Goal: Participate in discussion: Engage in conversation with other users on a specific topic

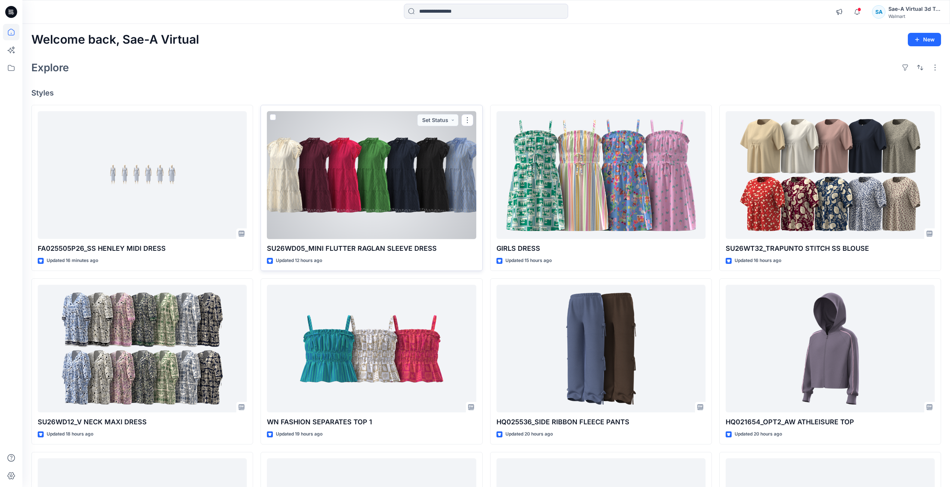
click at [386, 227] on div at bounding box center [371, 175] width 209 height 128
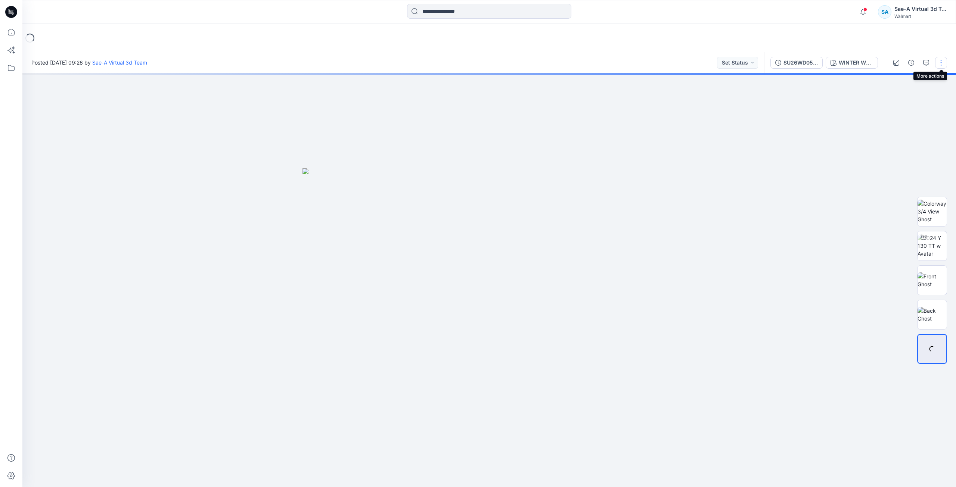
click at [944, 65] on button "button" at bounding box center [941, 63] width 12 height 12
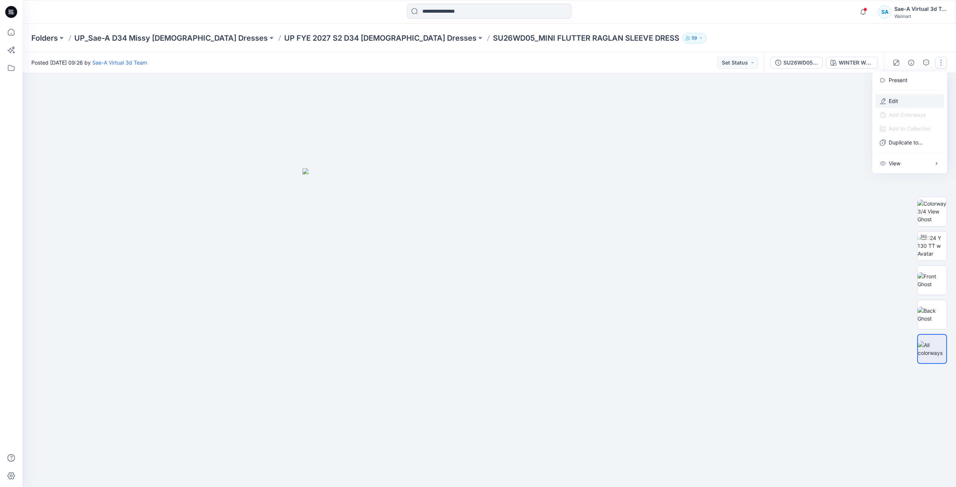
click at [911, 98] on button "Edit" at bounding box center [909, 101] width 69 height 14
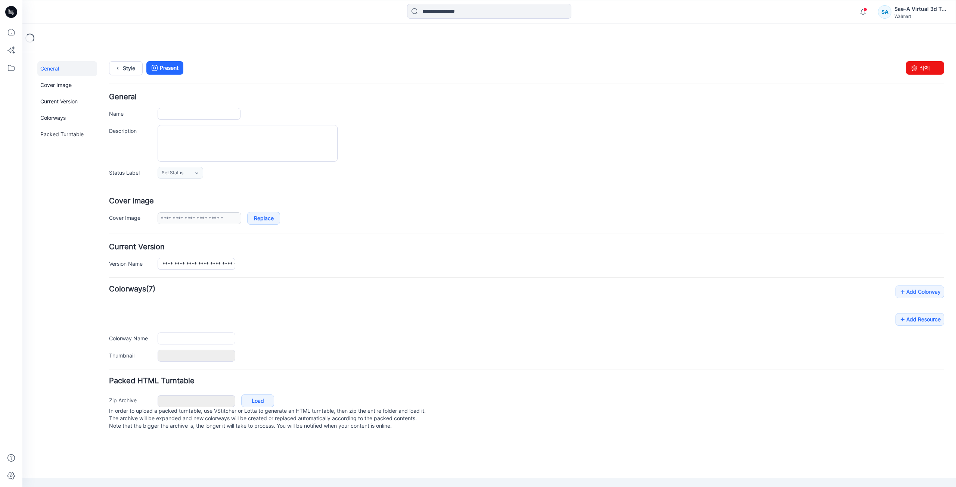
type input "**********"
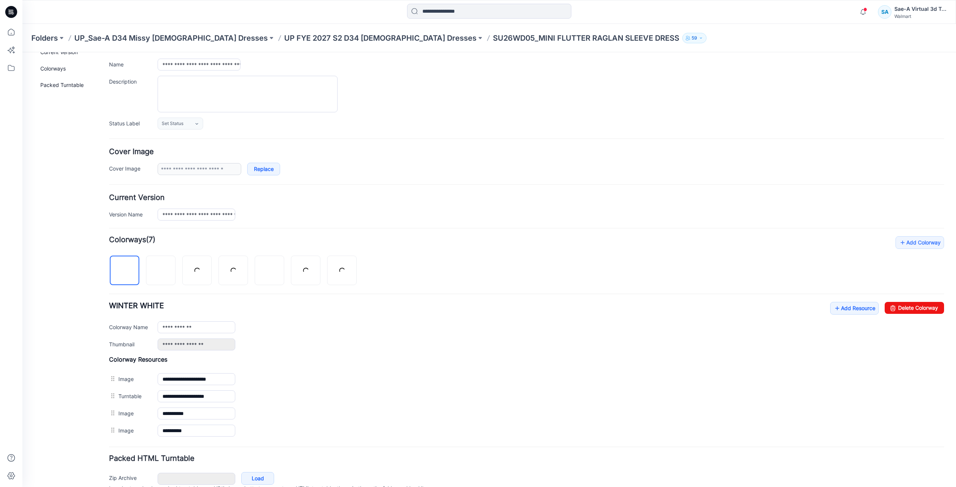
scroll to position [87, 0]
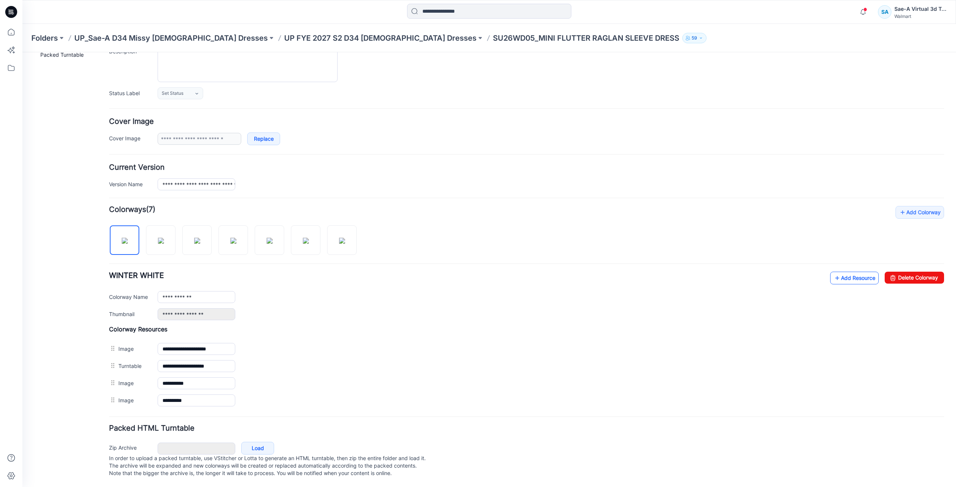
click at [838, 272] on link "Add Resource" at bounding box center [854, 278] width 49 height 13
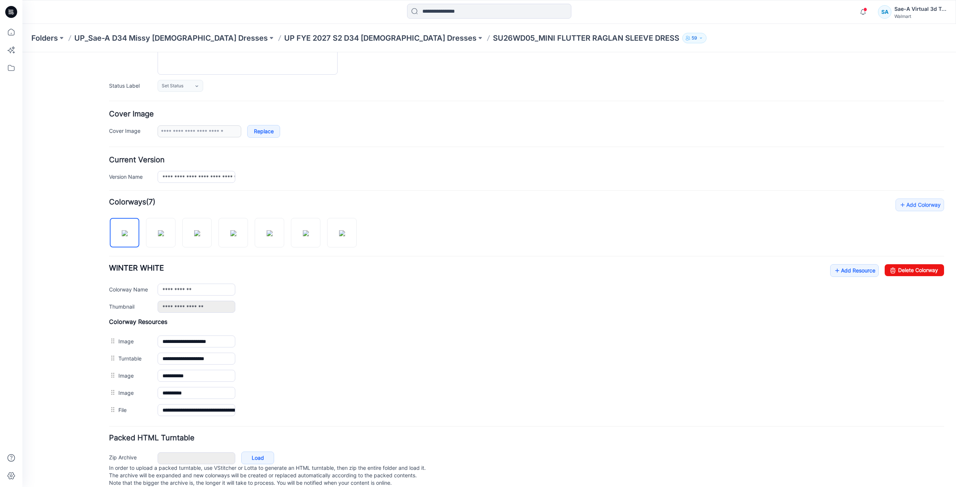
scroll to position [0, 0]
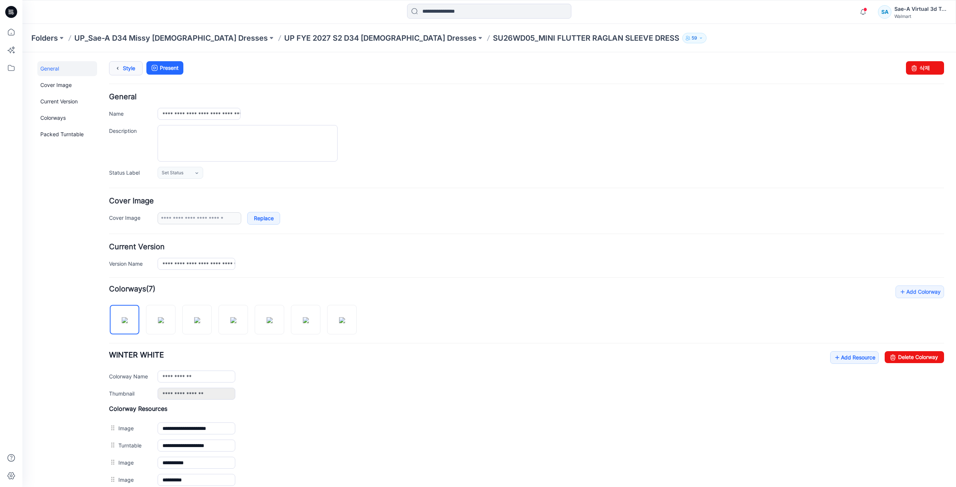
click at [123, 63] on link "Style" at bounding box center [126, 68] width 34 height 14
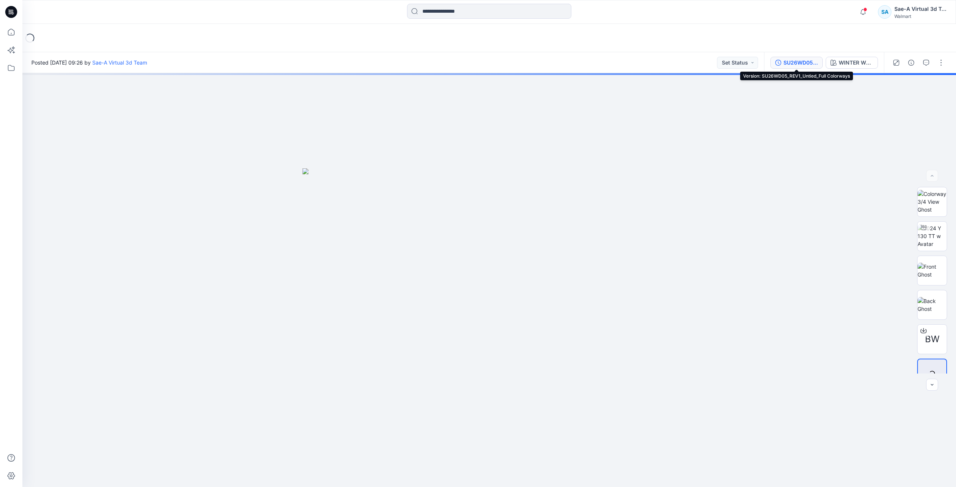
click at [795, 66] on div "SU26WD05_REV1_Untied_Full Colorways" at bounding box center [800, 63] width 34 height 8
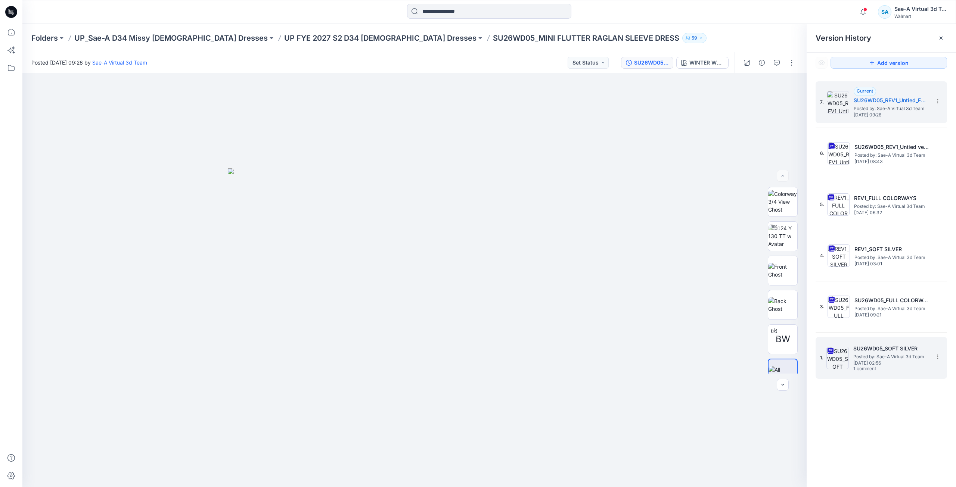
click at [887, 355] on span "Posted by: Sae-A Virtual 3d Team" at bounding box center [890, 356] width 75 height 7
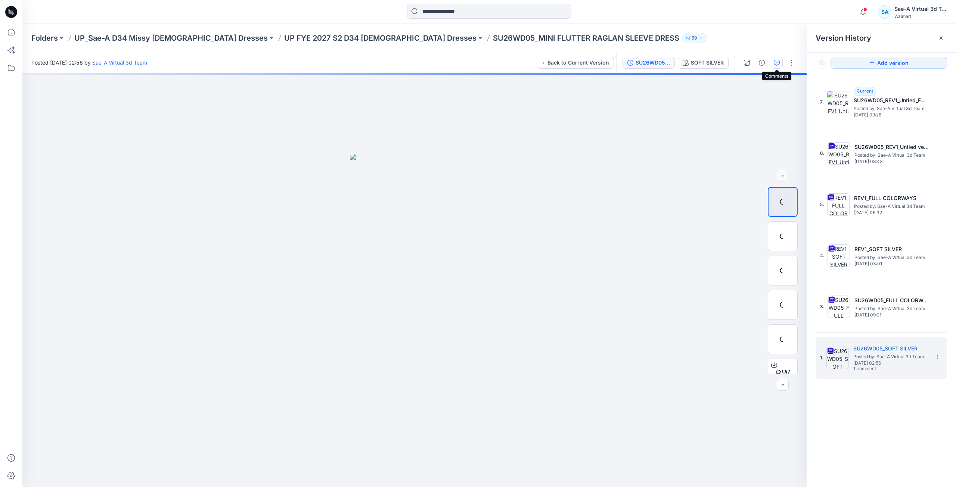
click at [773, 67] on button "button" at bounding box center [777, 63] width 12 height 12
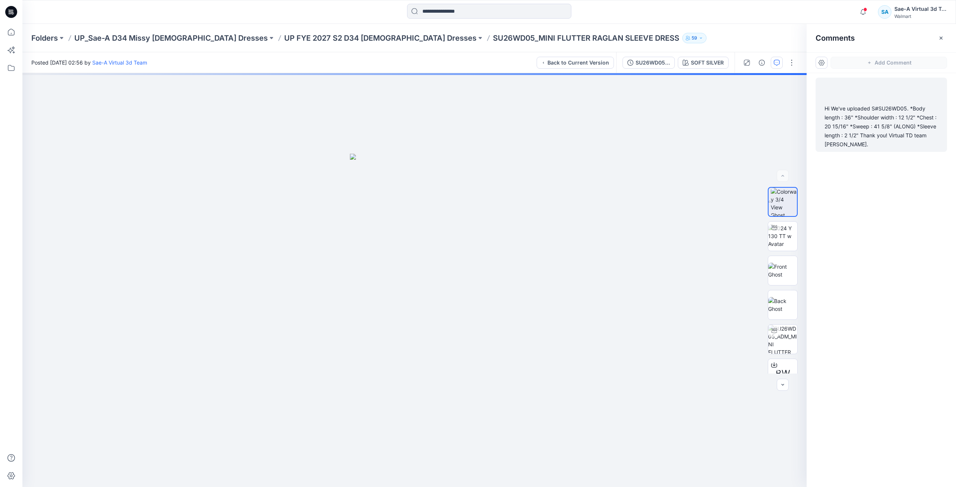
click at [879, 139] on div "Hi We've uploaded S#SU26WD05. *Body length : 36" *Shoulder width : 12 1/2" *Che…" at bounding box center [882, 126] width 114 height 45
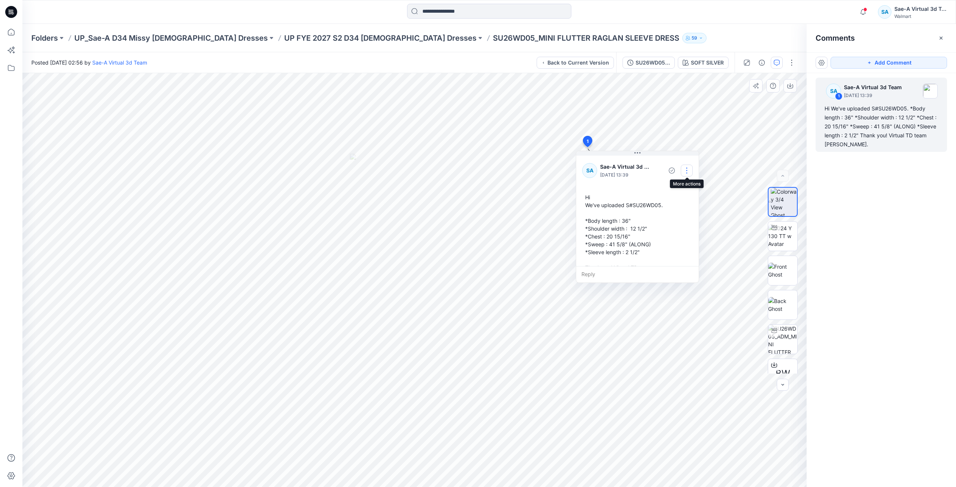
click at [686, 174] on button "button" at bounding box center [687, 171] width 12 height 12
click at [686, 187] on p "Edit comment" at bounding box center [689, 188] width 34 height 8
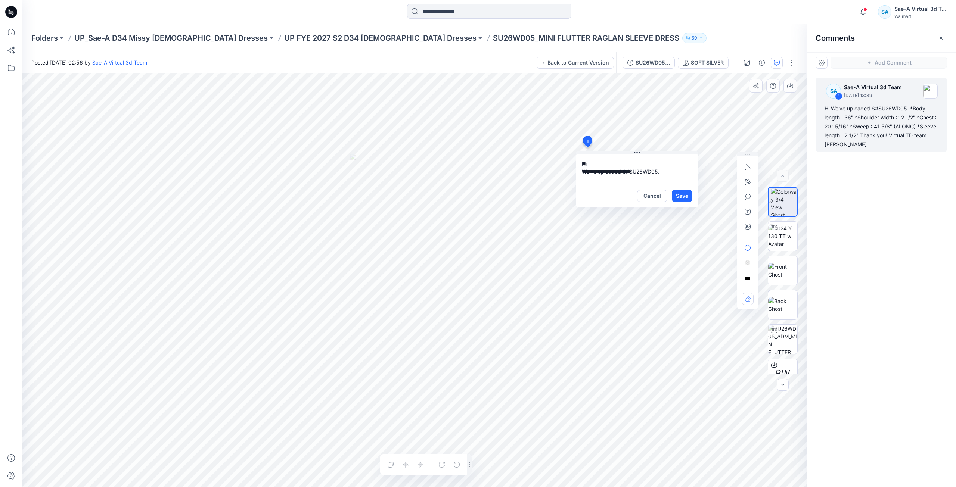
scroll to position [60, 0]
click at [654, 195] on button "Cancel" at bounding box center [652, 196] width 30 height 12
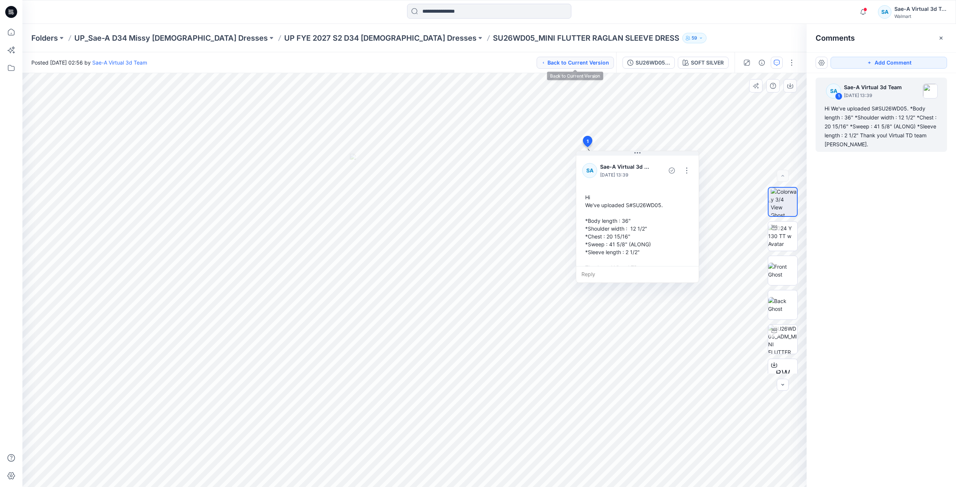
click at [579, 61] on button "Back to Current Version" at bounding box center [575, 63] width 77 height 12
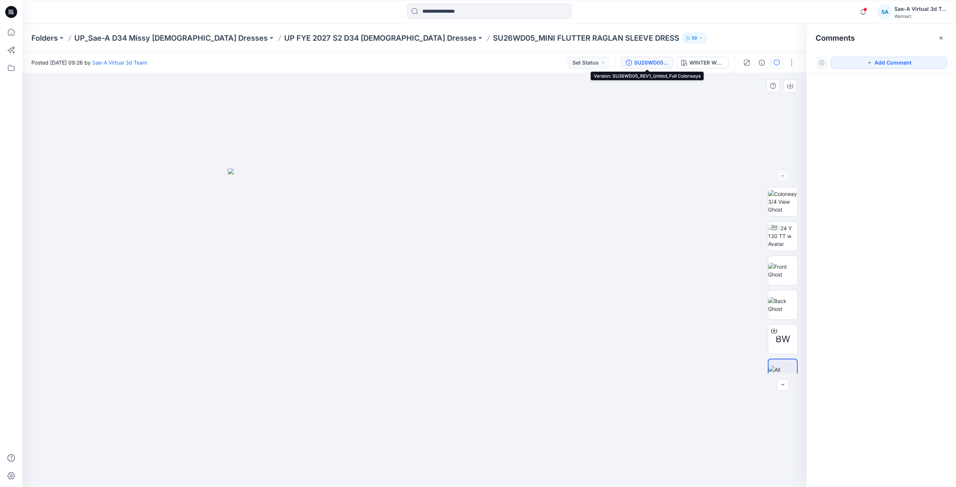
click at [658, 62] on div "SU26WD05_REV1_Untied_Full Colorways" at bounding box center [651, 63] width 34 height 8
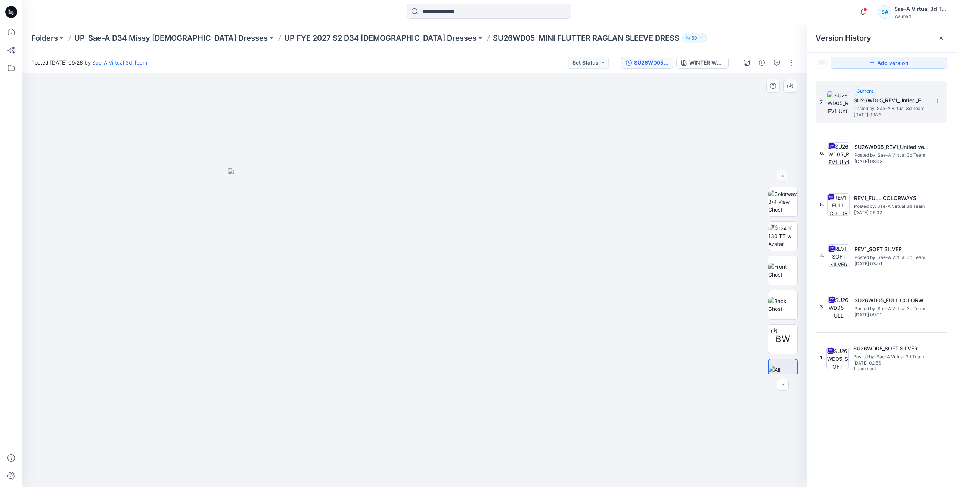
click at [887, 105] on span "Posted by: Sae-A Virtual 3d Team" at bounding box center [891, 108] width 75 height 7
click at [778, 64] on icon "button" at bounding box center [777, 63] width 6 height 6
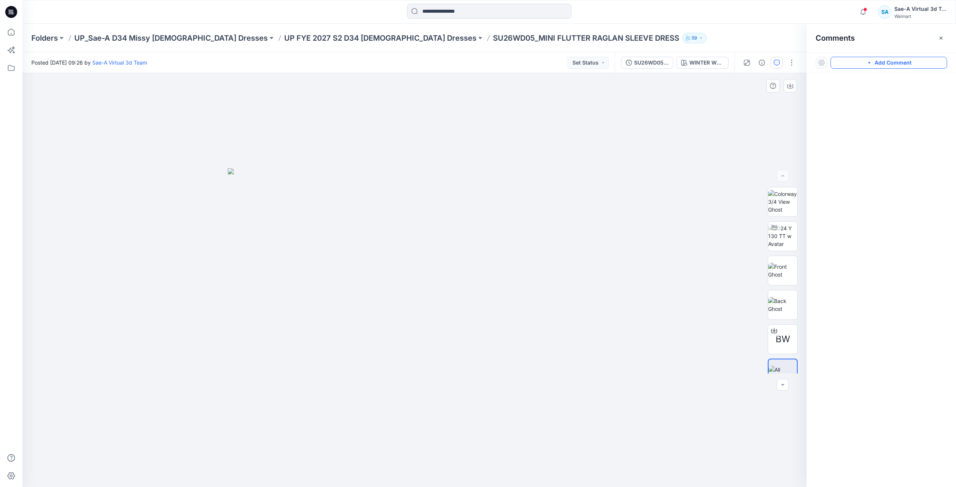
click at [878, 63] on button "Add Comment" at bounding box center [889, 63] width 117 height 12
click at [553, 111] on div "1" at bounding box center [414, 280] width 784 height 414
click at [634, 135] on textarea "**********" at bounding box center [602, 133] width 122 height 30
drag, startPoint x: 586, startPoint y: 147, endPoint x: 591, endPoint y: 147, distance: 4.5
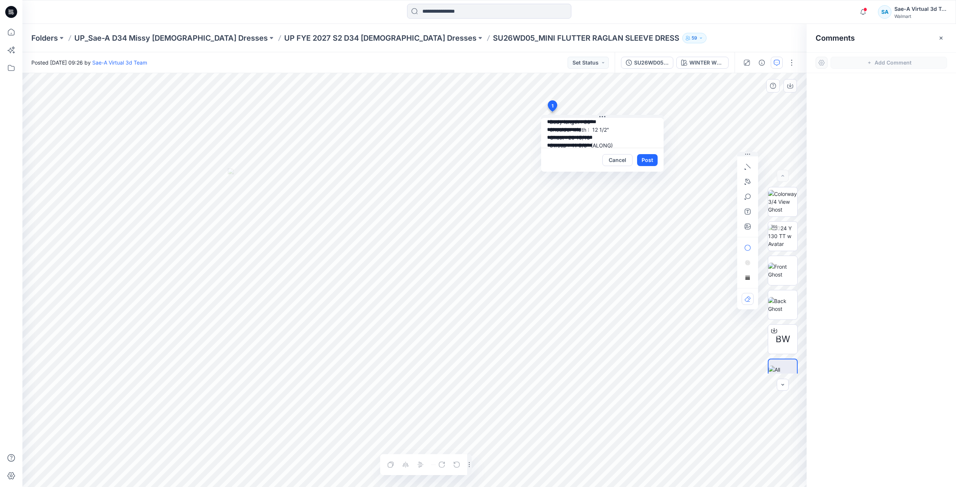
click at [586, 147] on textarea "**********" at bounding box center [602, 133] width 122 height 30
type textarea "**********"
click at [654, 158] on button "Post" at bounding box center [647, 160] width 21 height 12
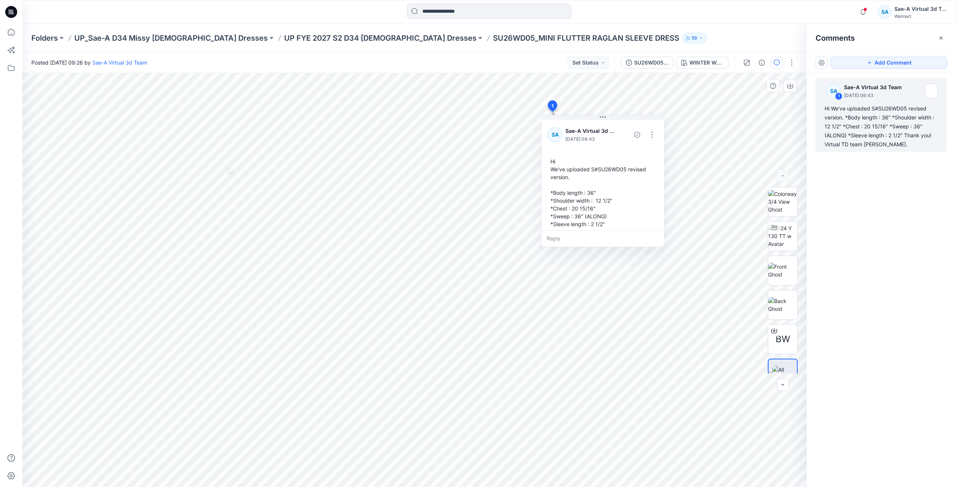
click at [683, 25] on div "Folders UP_Sae-A D34 Missy Ladies Dresses UP FYE 2027 S2 D34 Ladies Dresses SU2…" at bounding box center [489, 38] width 934 height 28
click at [772, 238] on img at bounding box center [782, 236] width 29 height 24
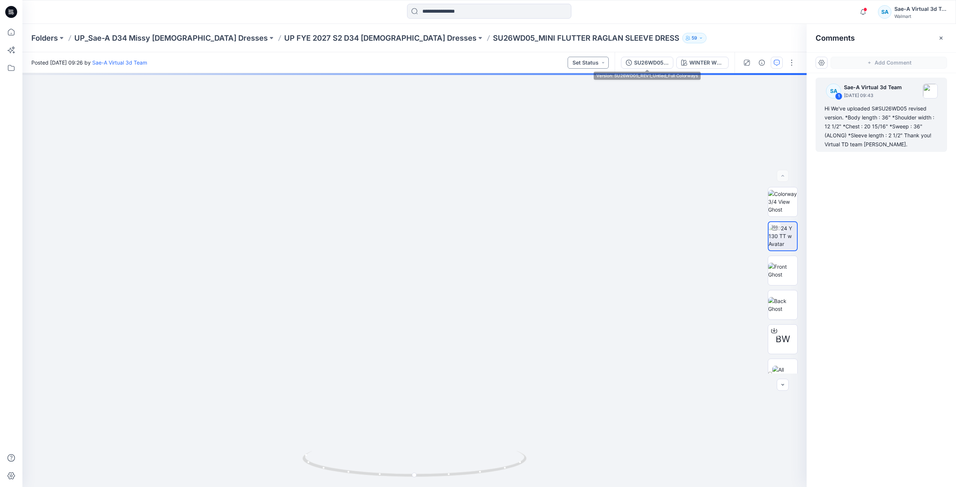
click at [588, 62] on button "Set Status" at bounding box center [588, 63] width 41 height 12
click at [657, 62] on div "SU26WD05_REV1_Untied_Full Colorways" at bounding box center [651, 63] width 34 height 8
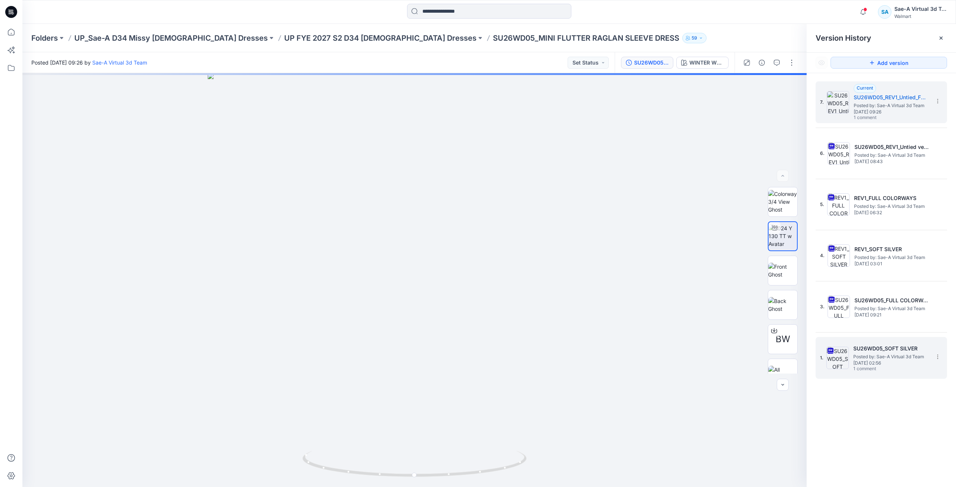
click at [891, 344] on div "1. SU26WD05_SOFT SILVER Posted by: Sae-A Virtual 3d Team Thursday, June 26, 202…" at bounding box center [876, 358] width 112 height 36
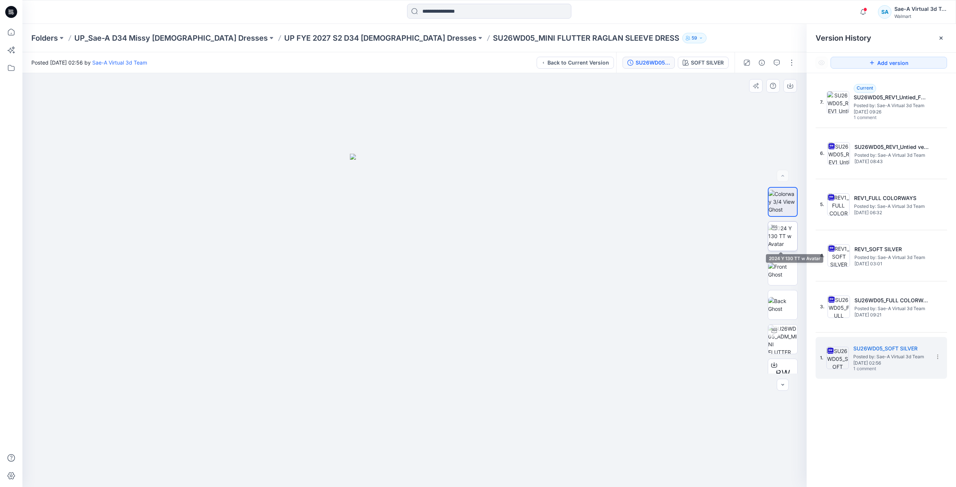
click at [783, 239] on img at bounding box center [782, 236] width 29 height 24
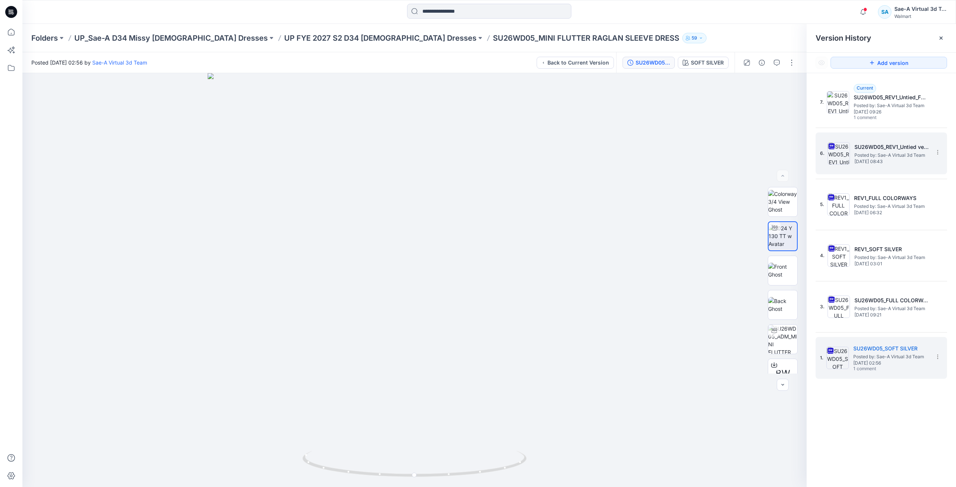
click at [897, 151] on h5 "SU26WD05_REV1_Untied version" at bounding box center [891, 147] width 75 height 9
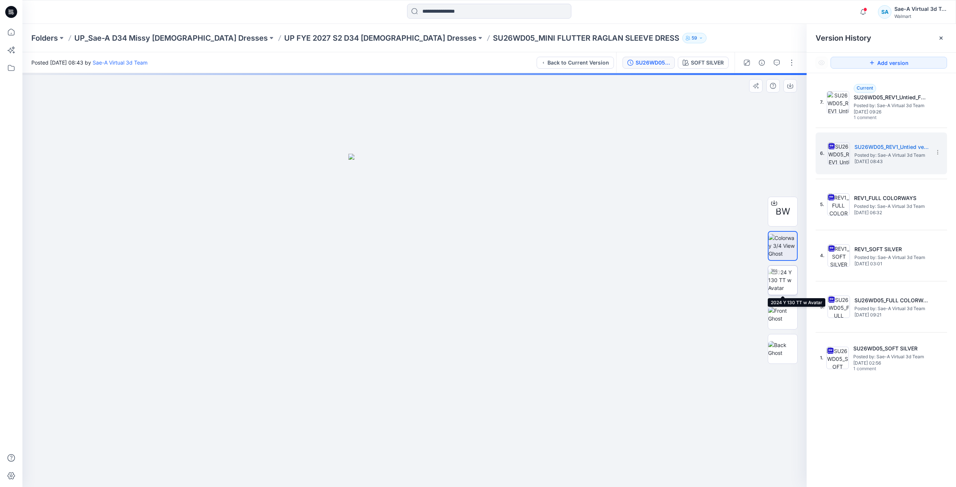
click at [789, 284] on img at bounding box center [782, 280] width 29 height 24
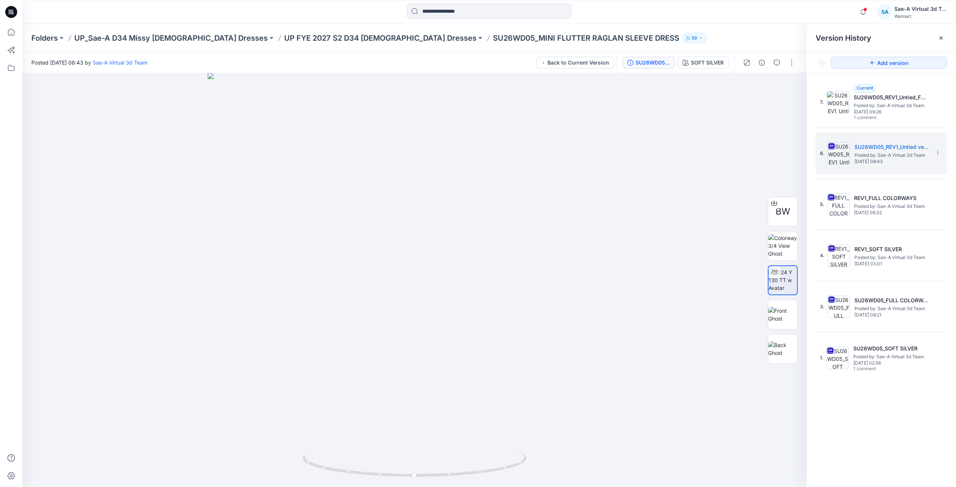
click at [17, 7] on icon at bounding box center [11, 12] width 12 height 24
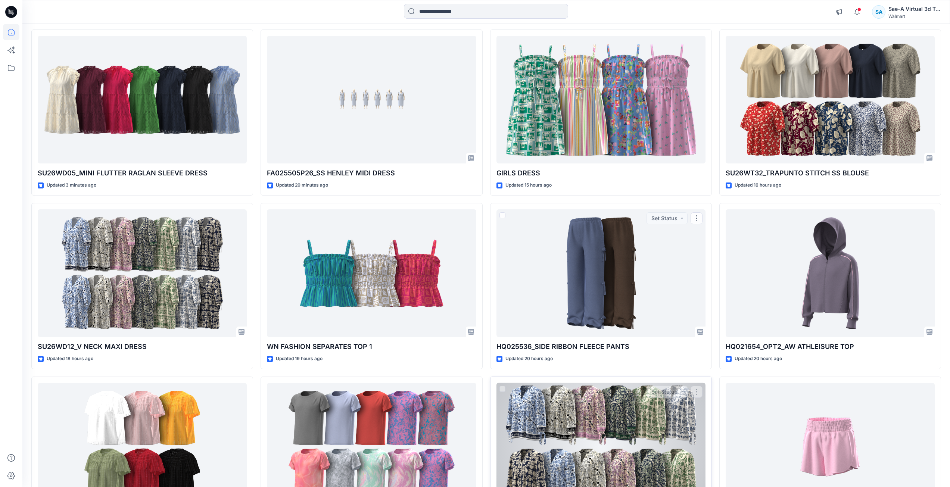
scroll to position [149, 0]
